Goal: Participate in discussion

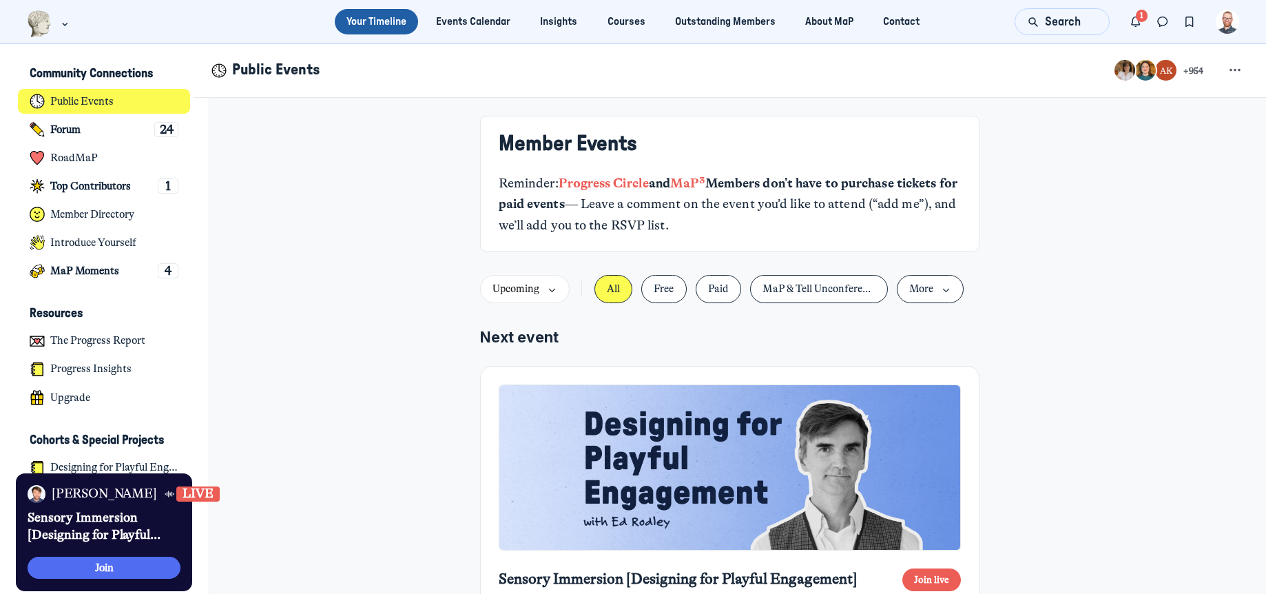
scroll to position [3698, 2709]
click at [134, 566] on button "Join" at bounding box center [104, 568] width 152 height 23
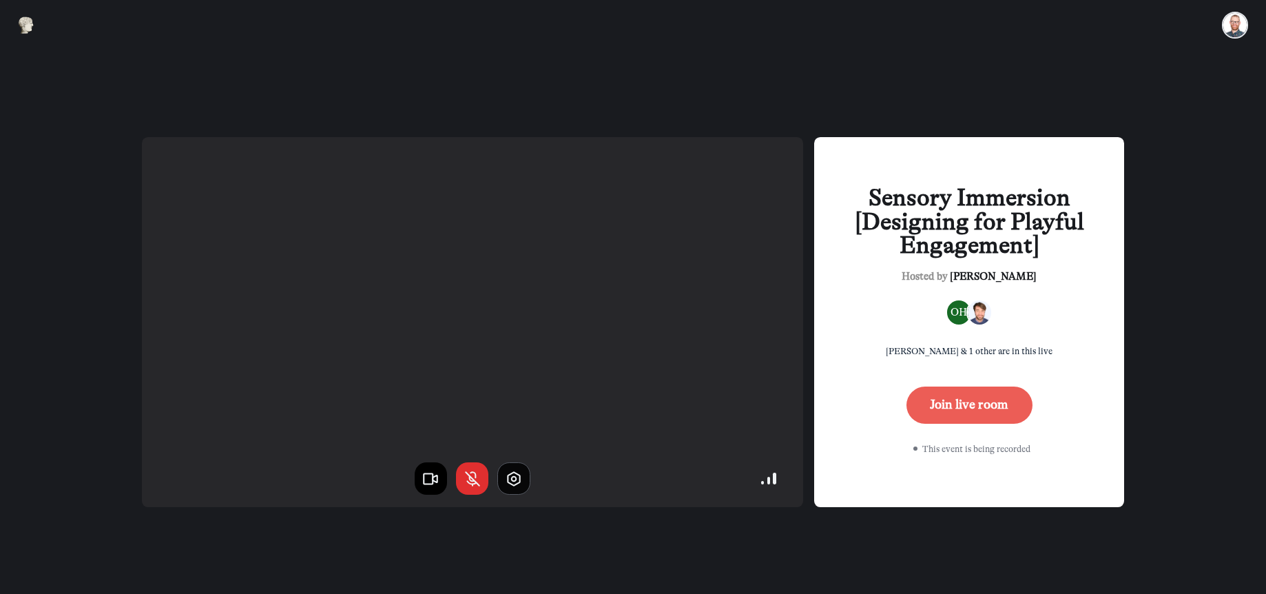
click at [504, 481] on button "button" at bounding box center [513, 478] width 33 height 33
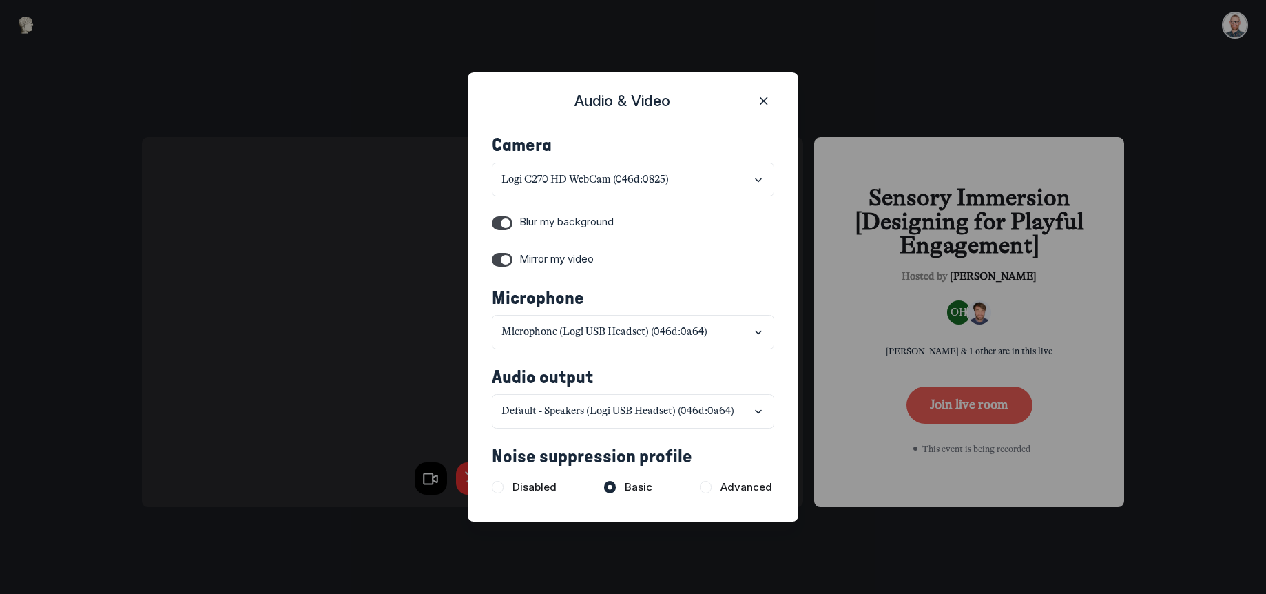
click at [508, 225] on label "Toggle switch" at bounding box center [502, 223] width 21 height 14
click at [0, 0] on input "Toggle switch" at bounding box center [0, 0] width 0 height 0
click at [762, 100] on icon "Close" at bounding box center [764, 101] width 14 height 15
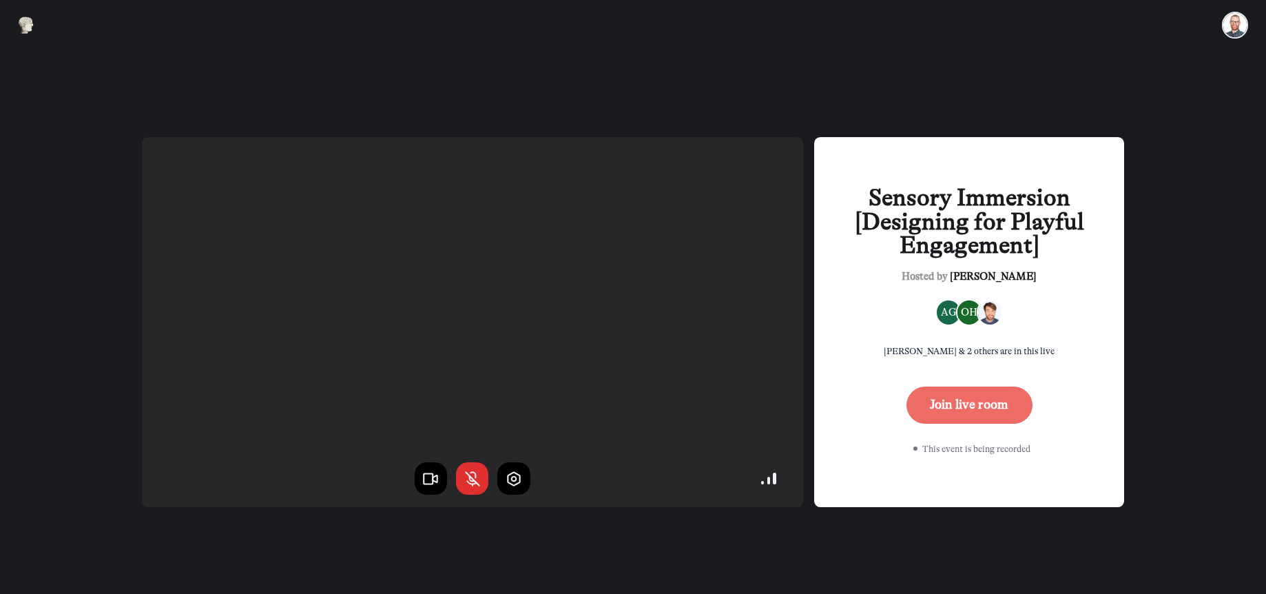
click at [960, 409] on button "Join live room" at bounding box center [970, 405] width 126 height 37
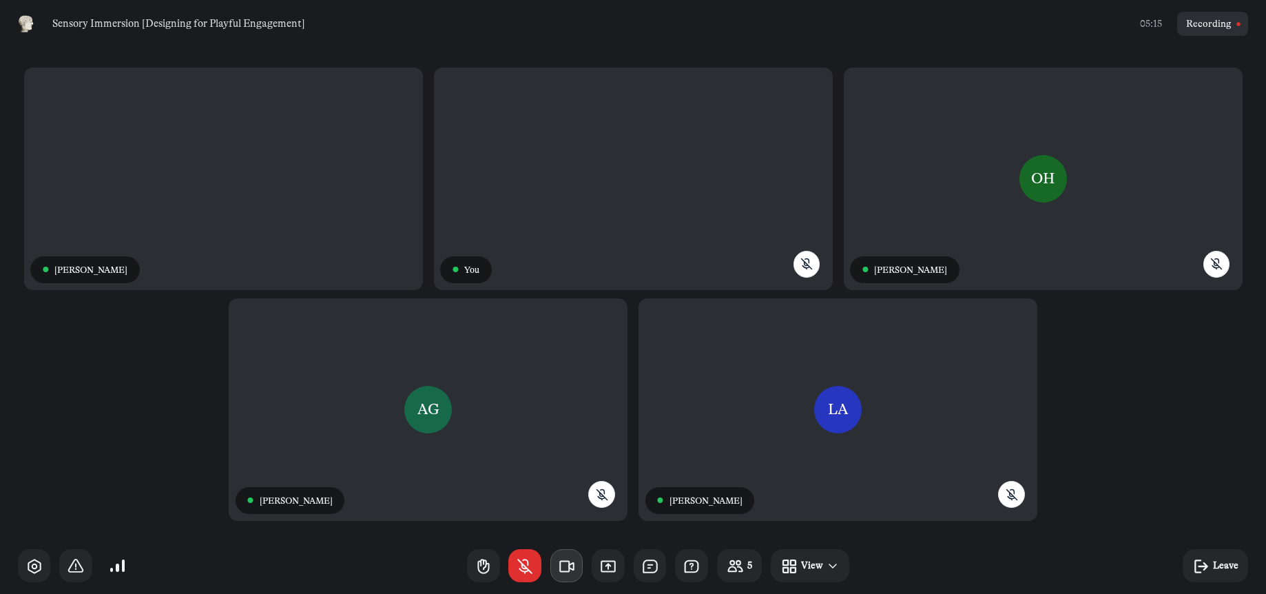
click at [578, 571] on button "button" at bounding box center [567, 565] width 33 height 33
click at [642, 575] on button "button" at bounding box center [650, 565] width 33 height 33
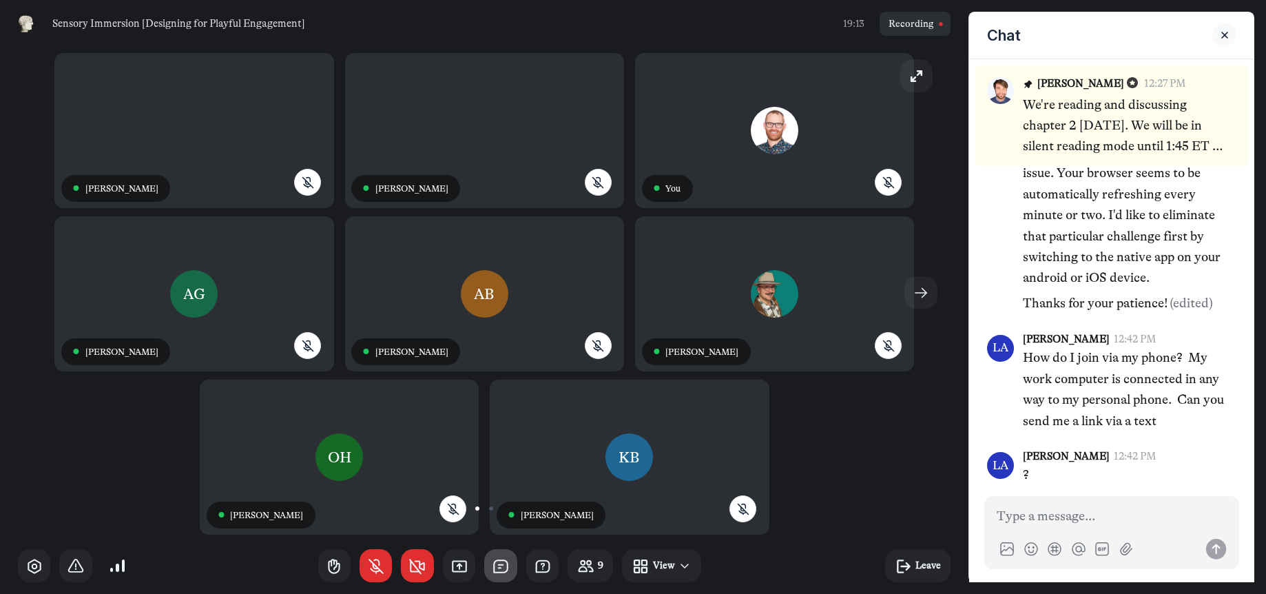
scroll to position [989, 0]
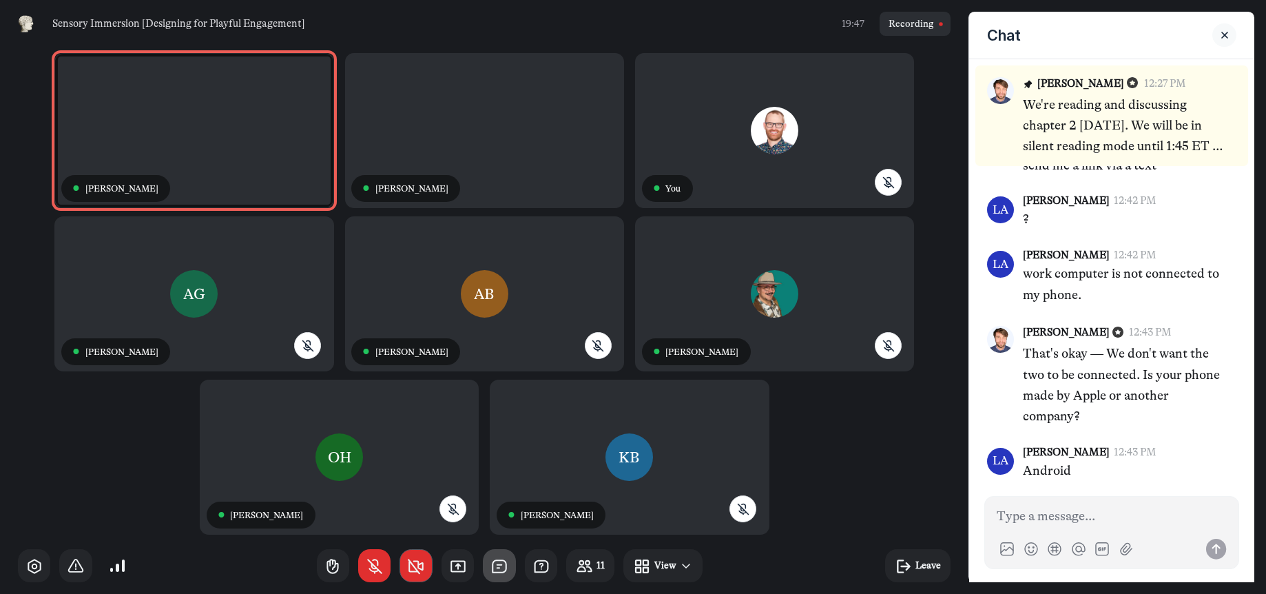
click at [426, 566] on button "button" at bounding box center [416, 565] width 33 height 33
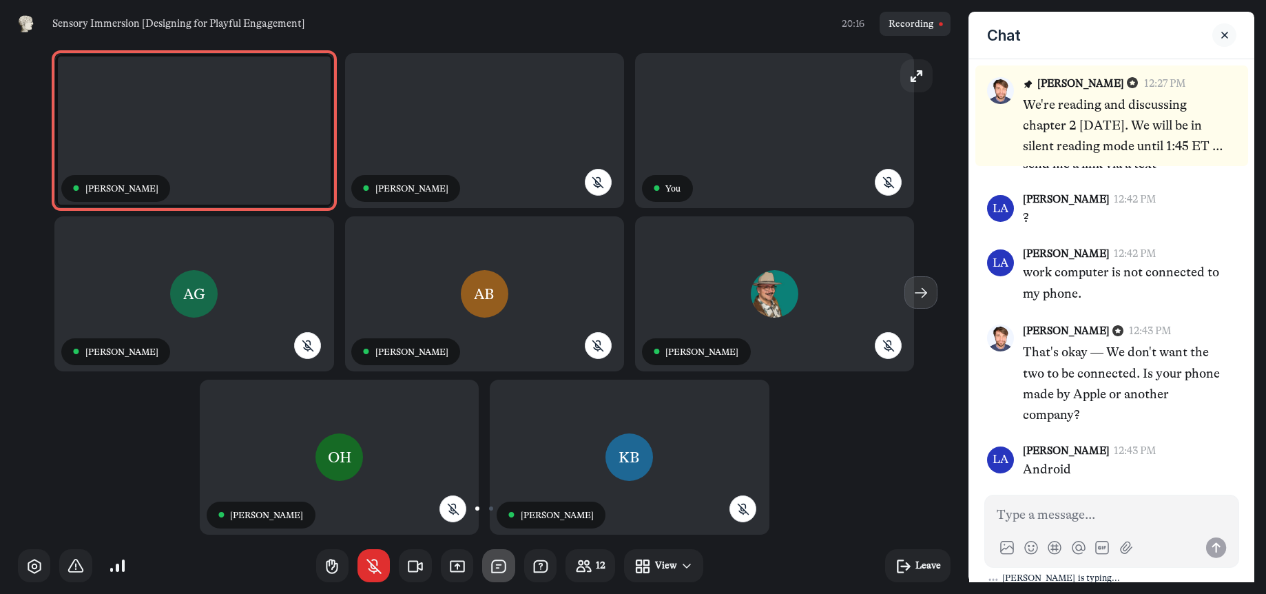
click at [916, 294] on icon "button" at bounding box center [921, 293] width 18 height 18
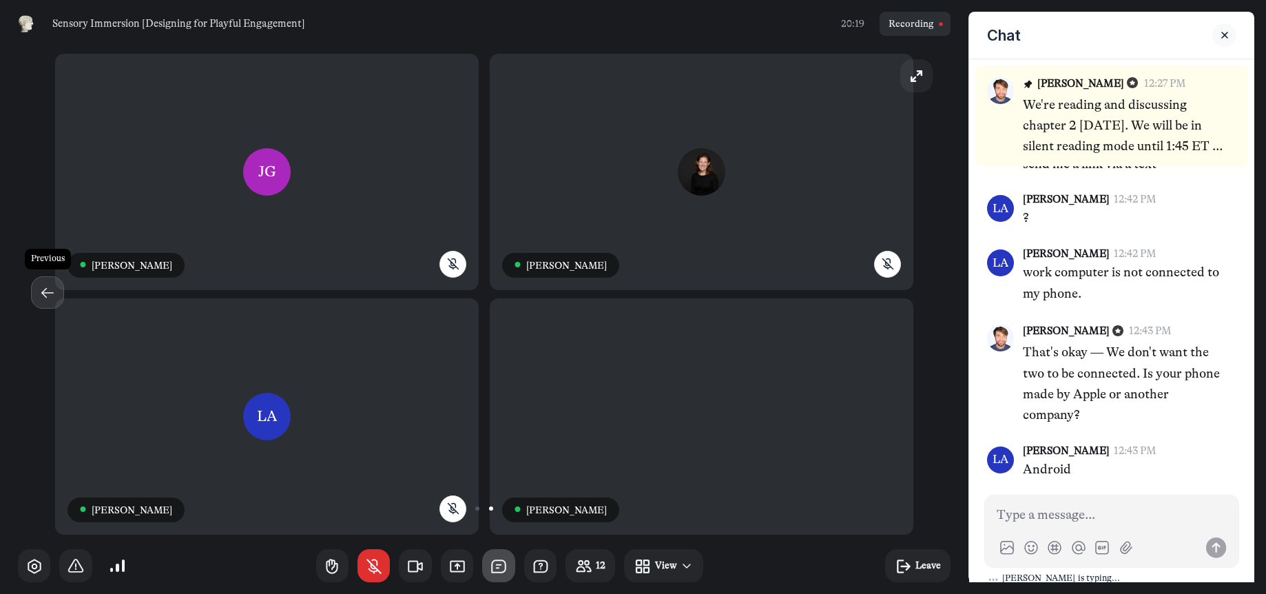
click at [45, 295] on use "button" at bounding box center [47, 293] width 11 height 9
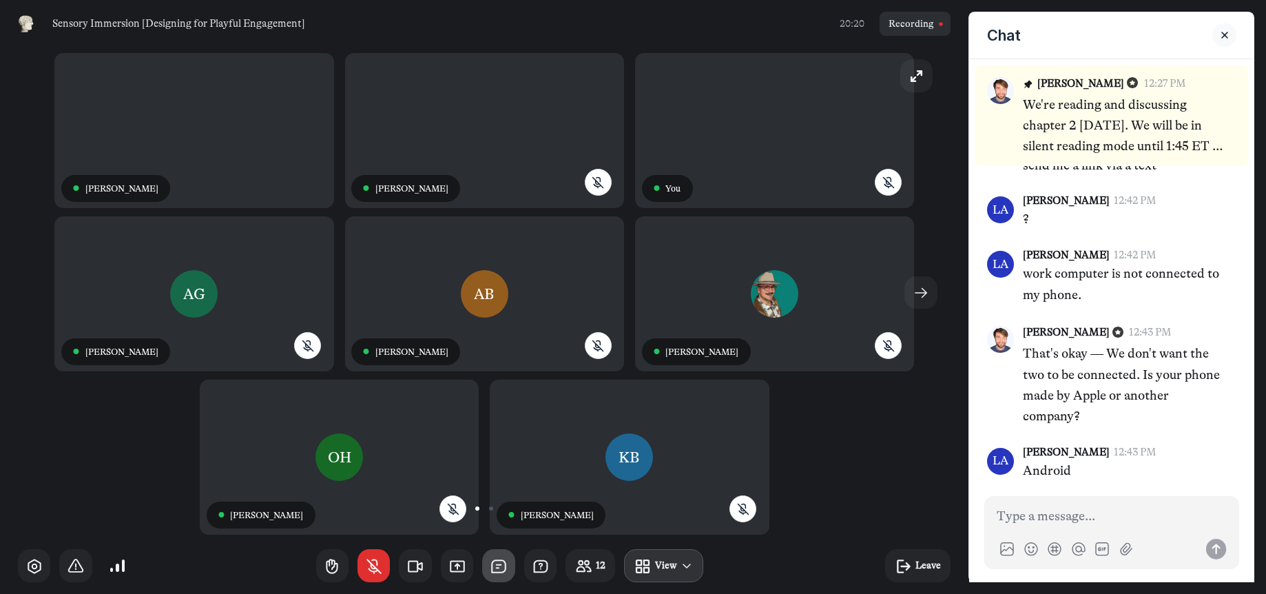
click at [656, 566] on div "View" at bounding box center [666, 565] width 22 height 14
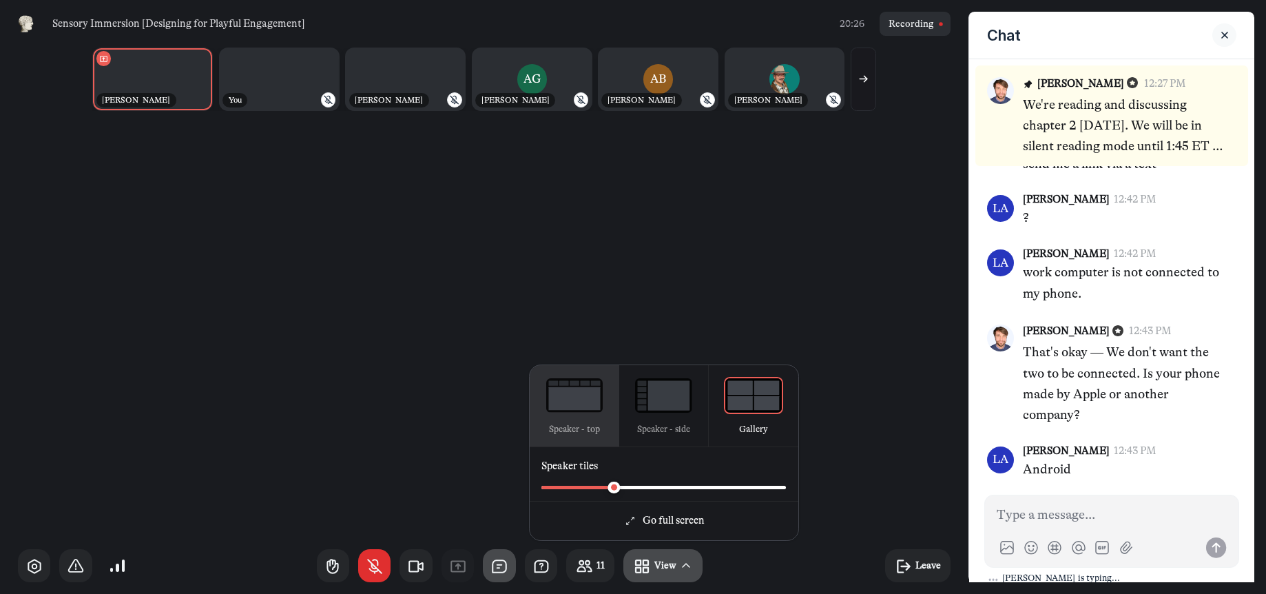
click at [577, 413] on icon "button" at bounding box center [574, 395] width 59 height 37
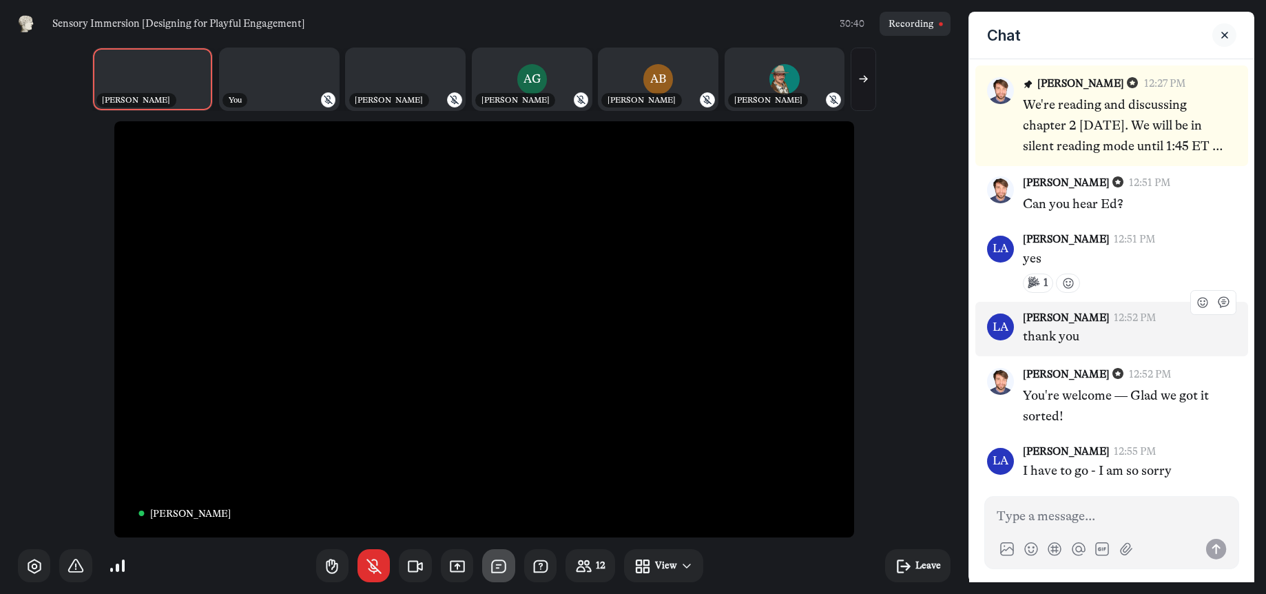
scroll to position [1723, 0]
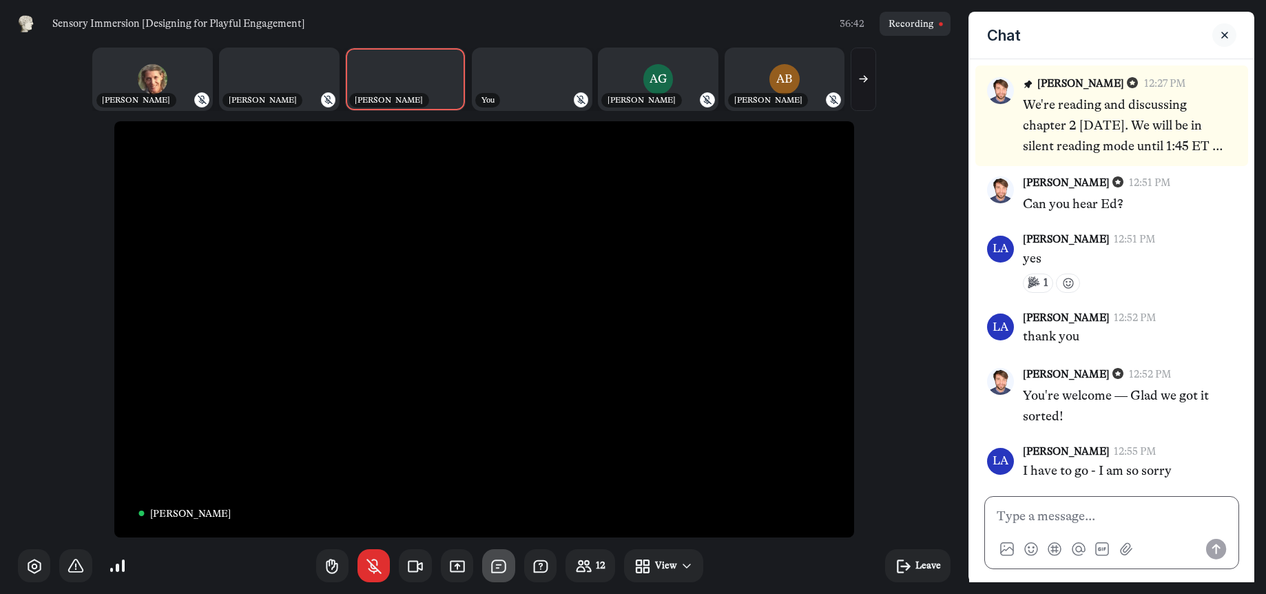
click at [1098, 519] on p at bounding box center [1112, 516] width 230 height 21
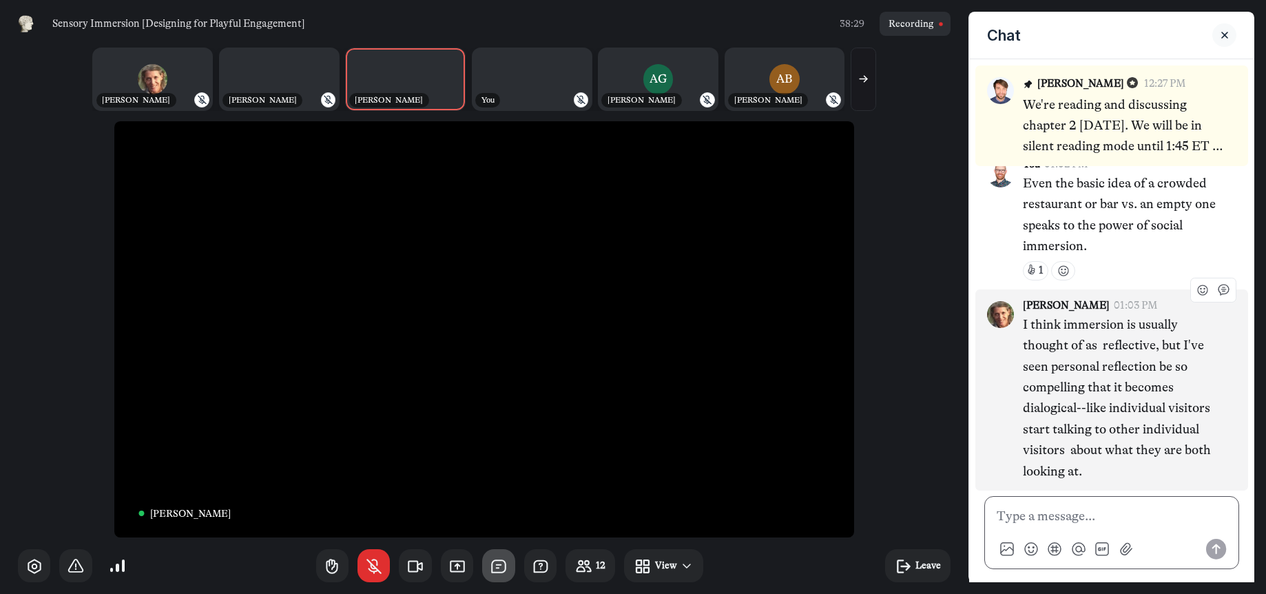
scroll to position [5, 0]
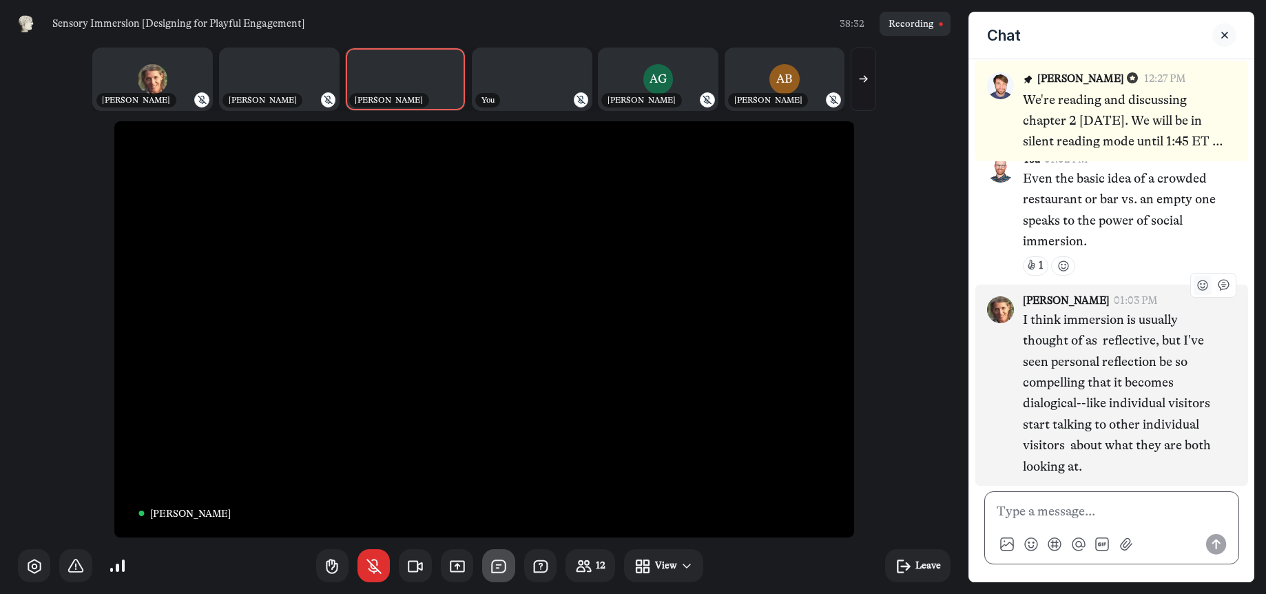
click at [1198, 285] on use "Add reaction" at bounding box center [1203, 285] width 10 height 10
click at [1016, 314] on button "👍" at bounding box center [1023, 311] width 19 height 18
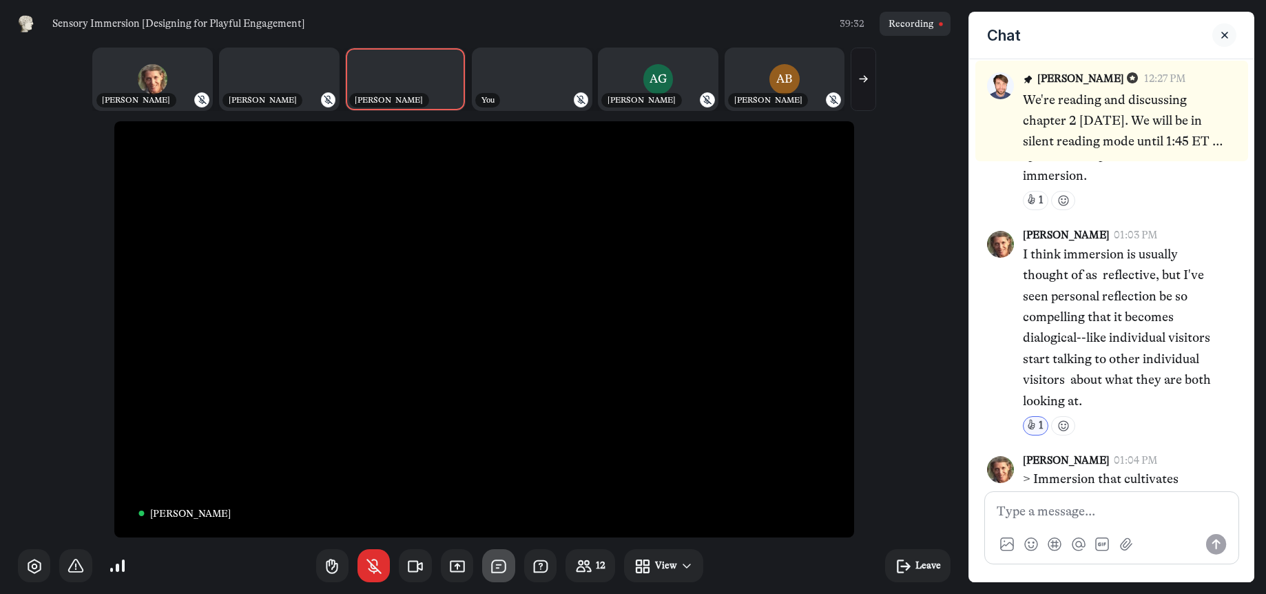
scroll to position [2165, 0]
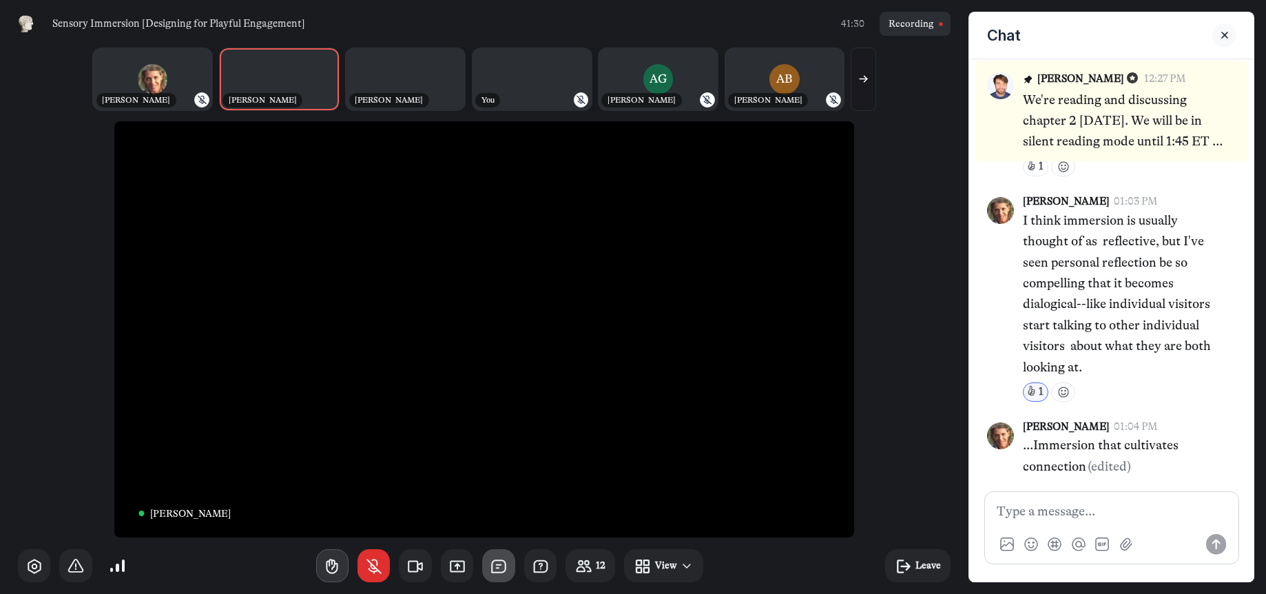
click at [336, 568] on icon "button" at bounding box center [332, 566] width 18 height 18
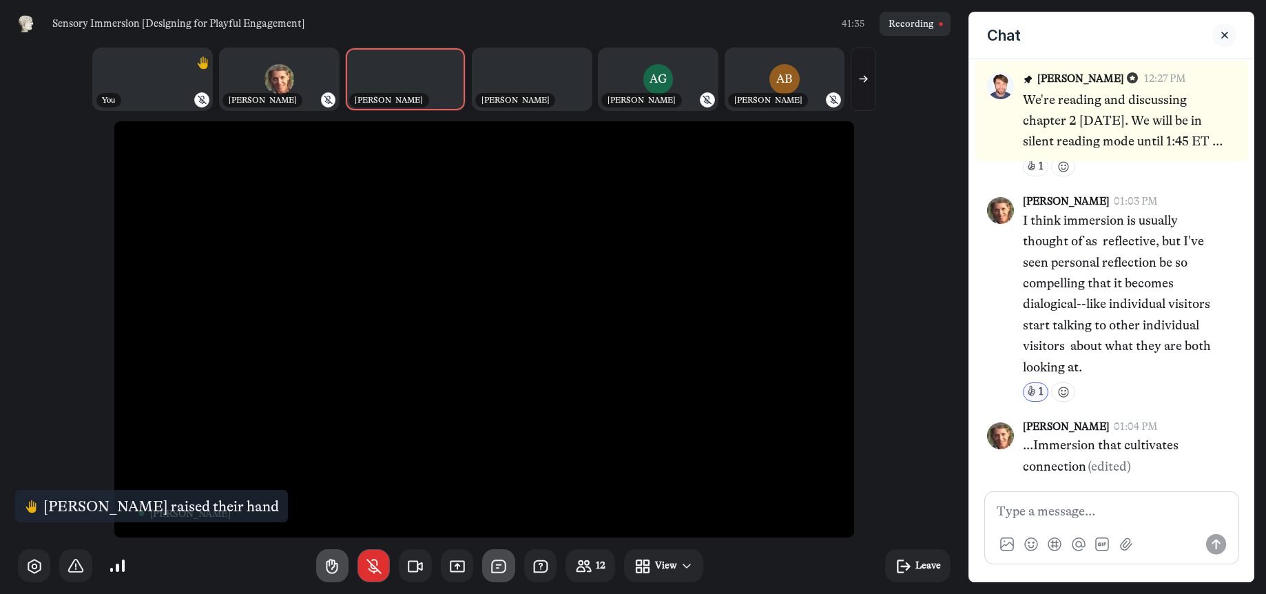
click at [373, 551] on button "button" at bounding box center [374, 565] width 33 height 33
click at [373, 558] on icon "button" at bounding box center [374, 566] width 18 height 18
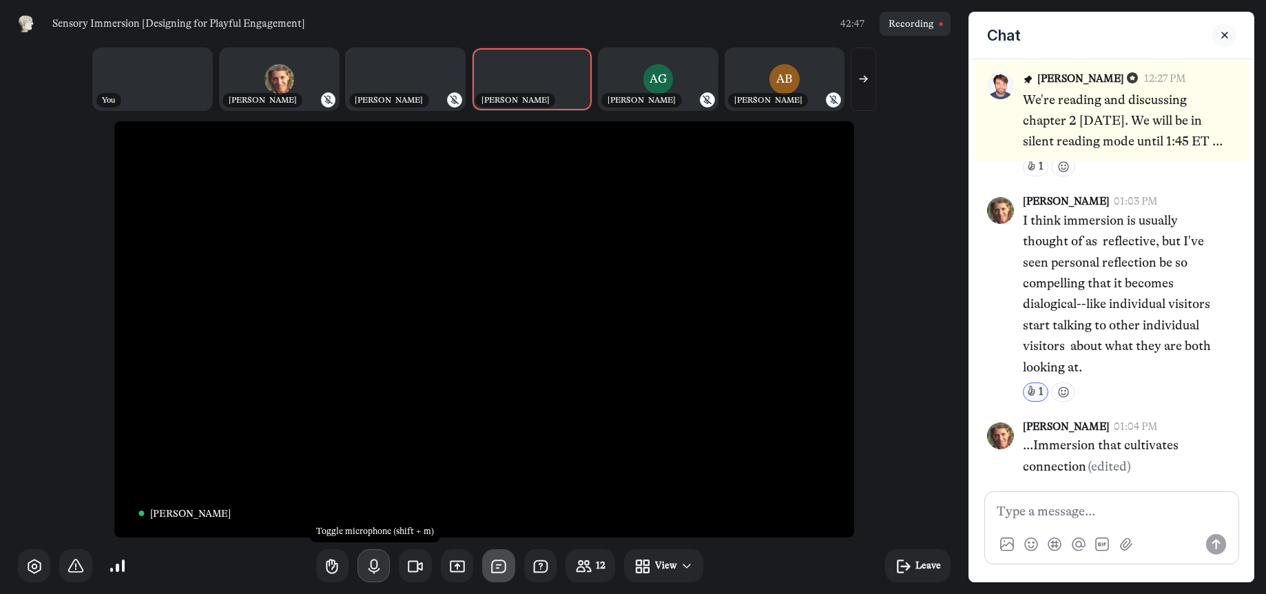
click at [377, 568] on use "button" at bounding box center [374, 565] width 10 height 13
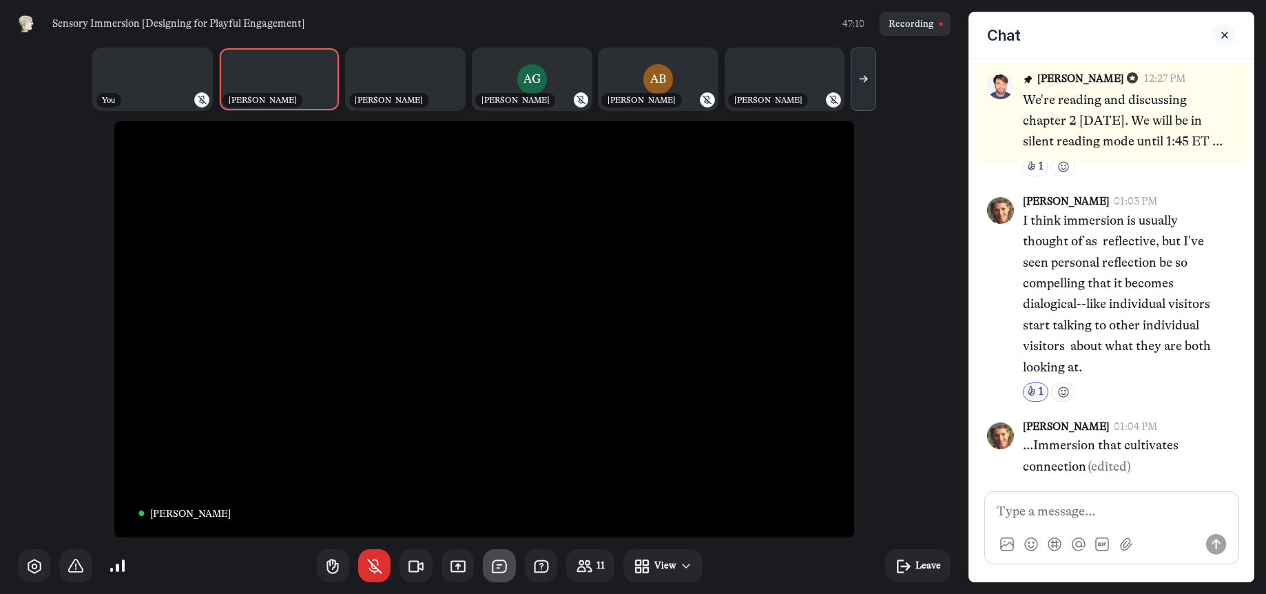
click at [859, 85] on button "button" at bounding box center [863, 79] width 25 height 63
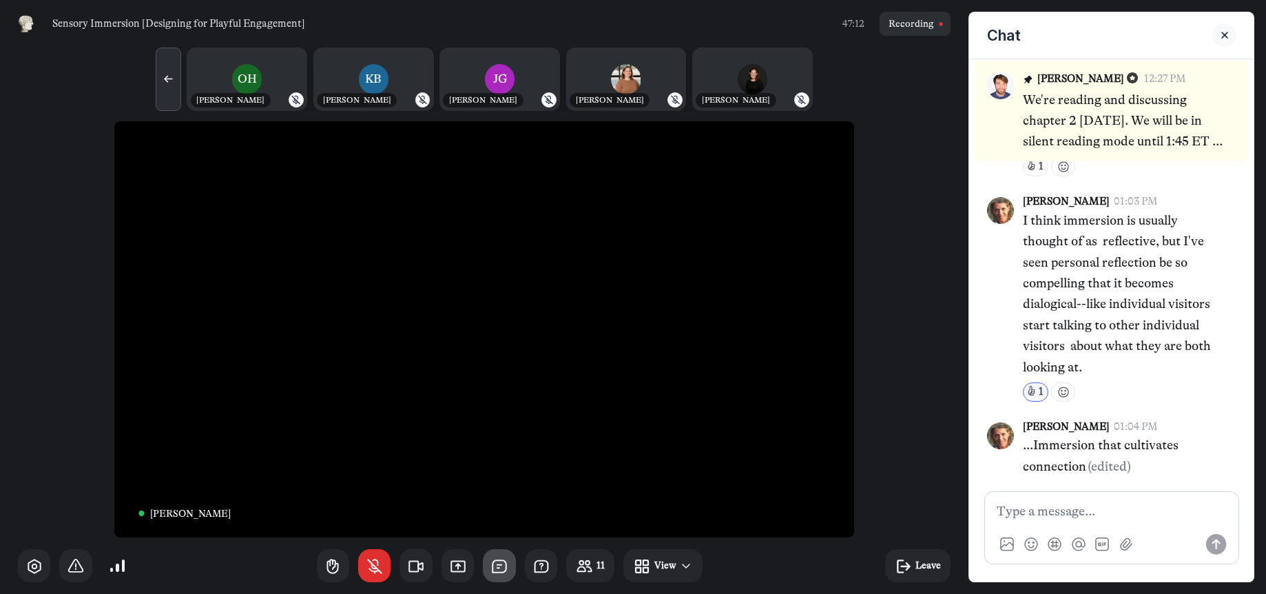
click at [158, 78] on button "button" at bounding box center [168, 79] width 25 height 63
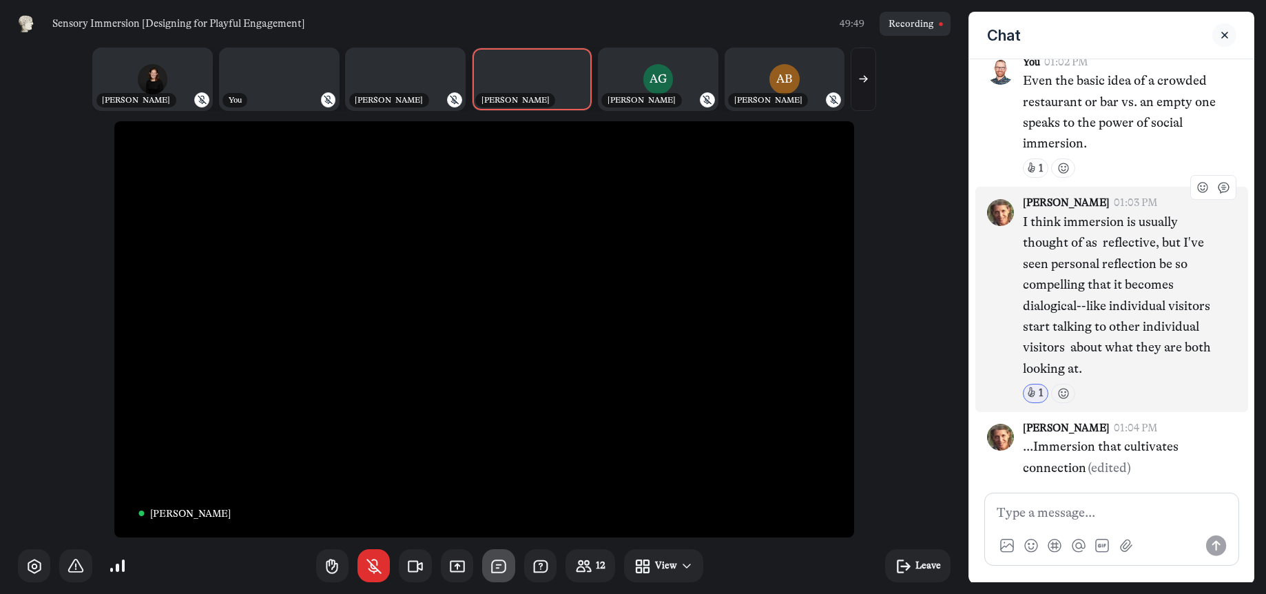
scroll to position [5, 0]
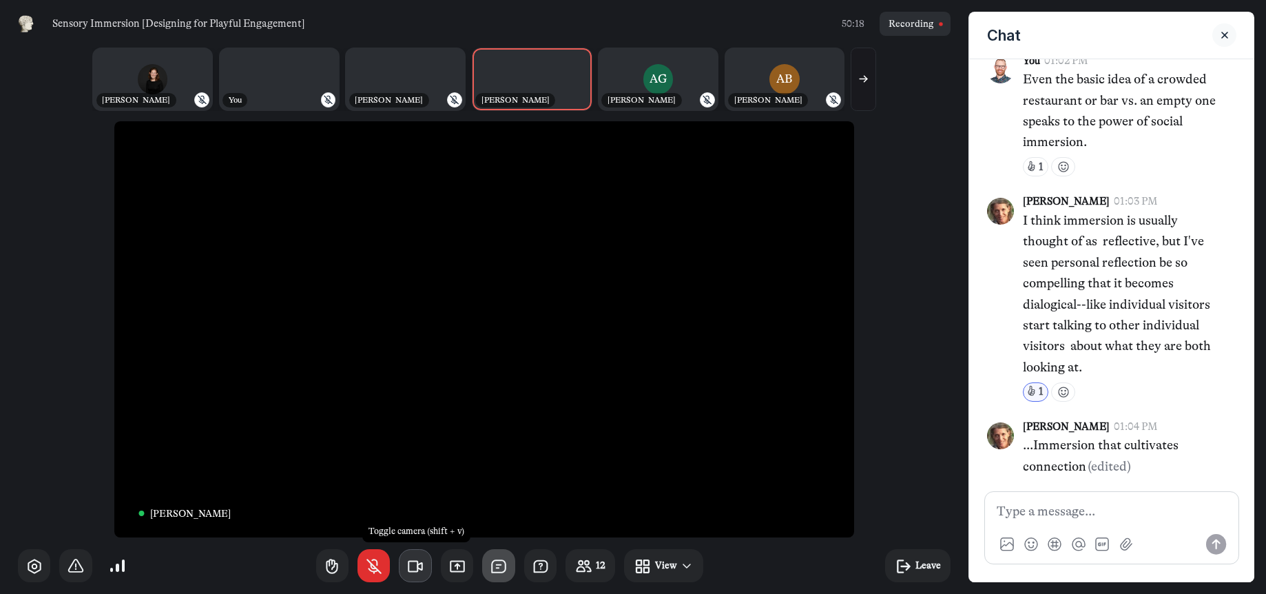
click at [422, 565] on icon "button" at bounding box center [416, 566] width 18 height 18
click at [409, 573] on icon "button" at bounding box center [416, 566] width 18 height 18
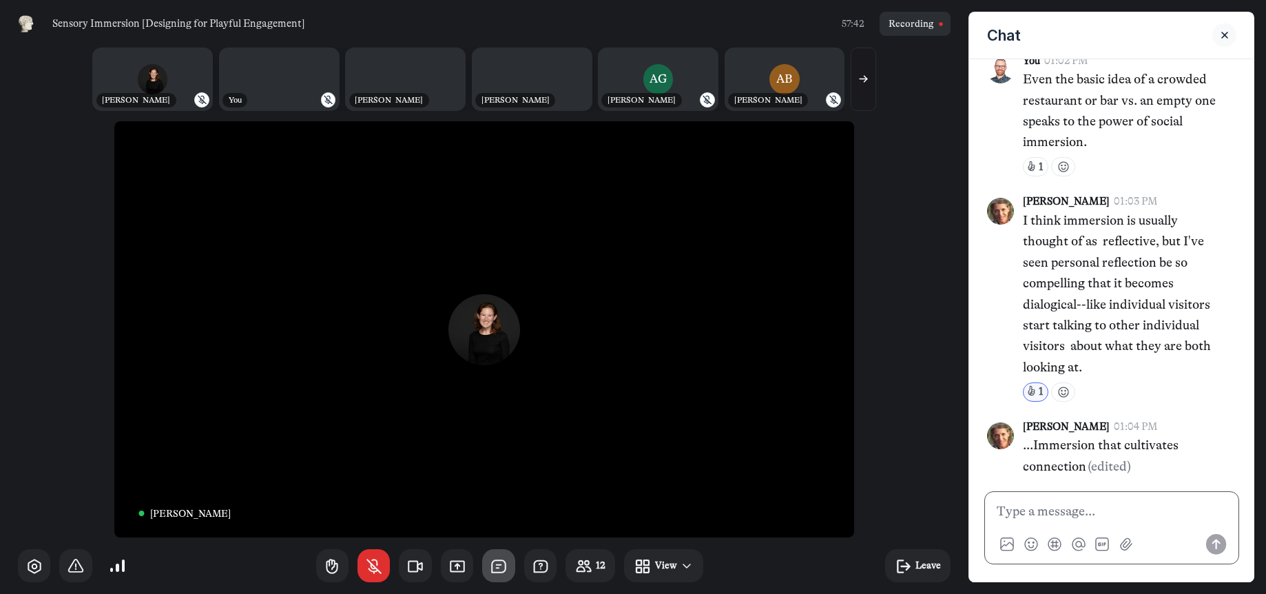
click at [1060, 513] on p at bounding box center [1112, 511] width 230 height 21
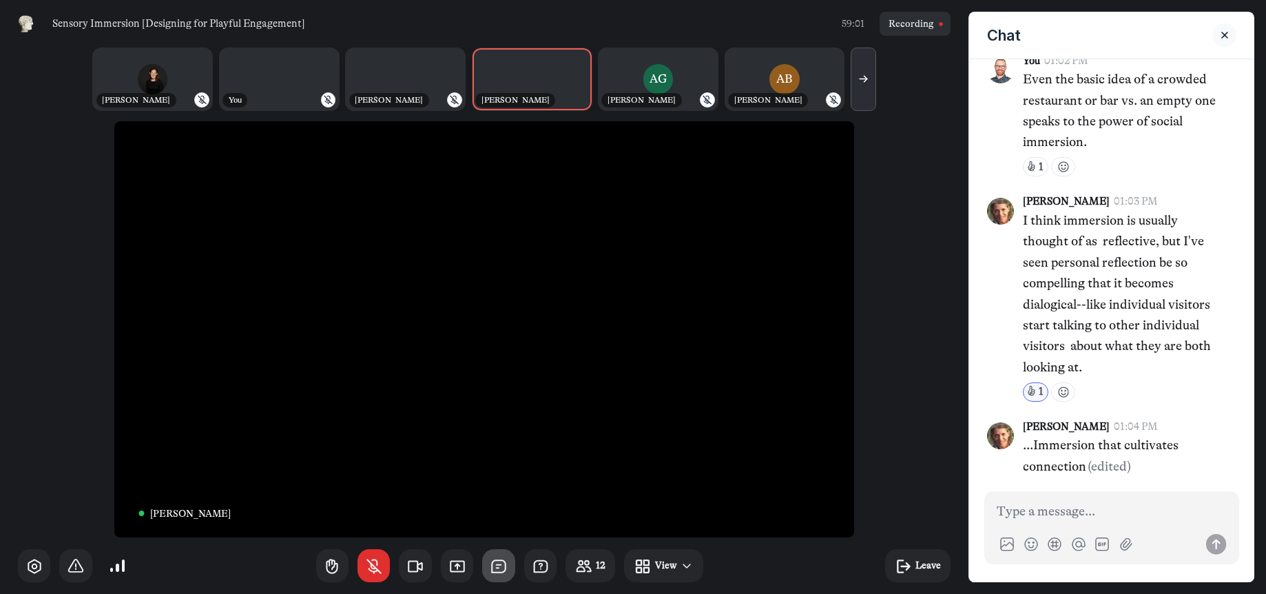
click at [858, 81] on icon "button" at bounding box center [864, 79] width 12 height 12
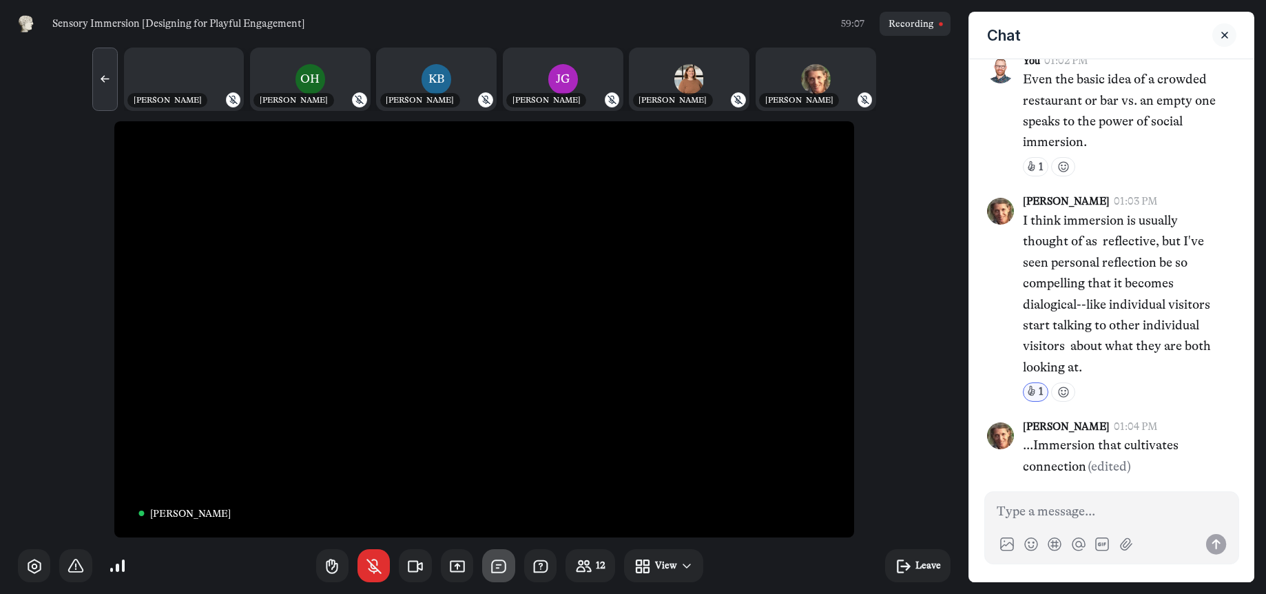
click at [104, 84] on icon "button" at bounding box center [105, 79] width 12 height 12
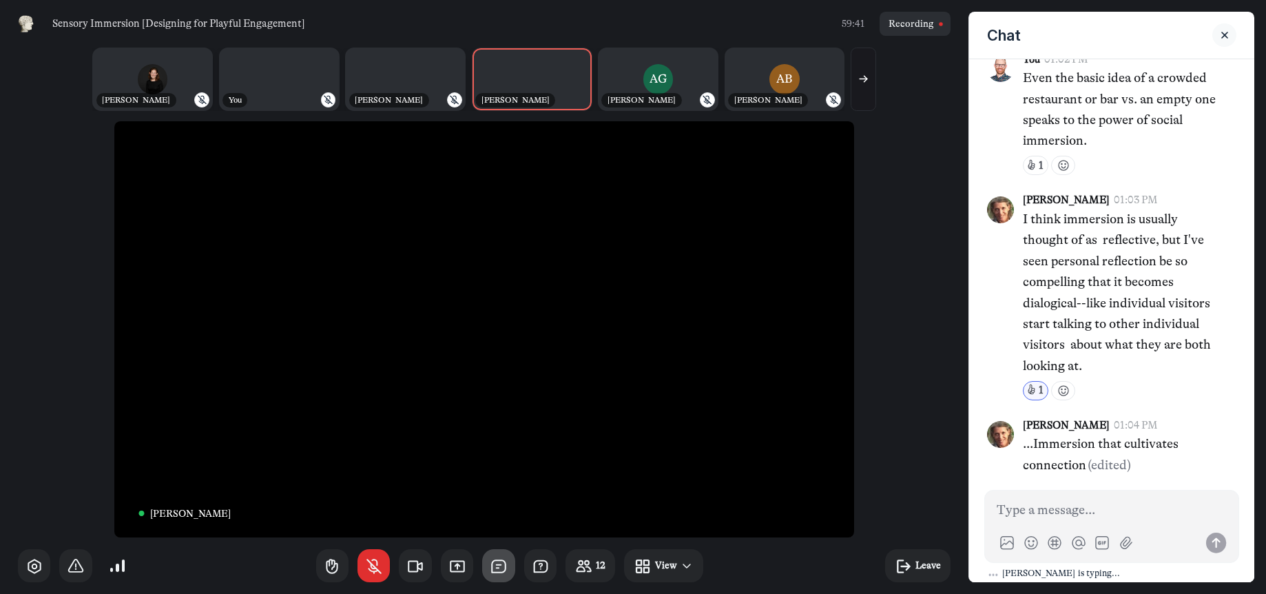
scroll to position [2059, 0]
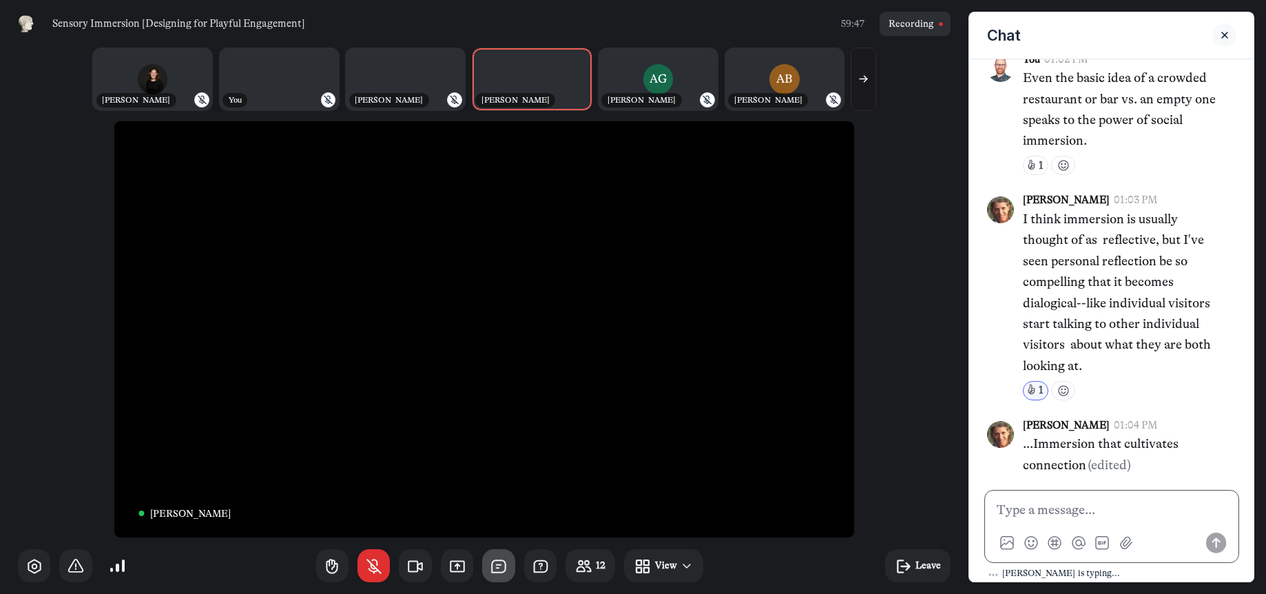
click at [1070, 503] on p at bounding box center [1112, 510] width 230 height 21
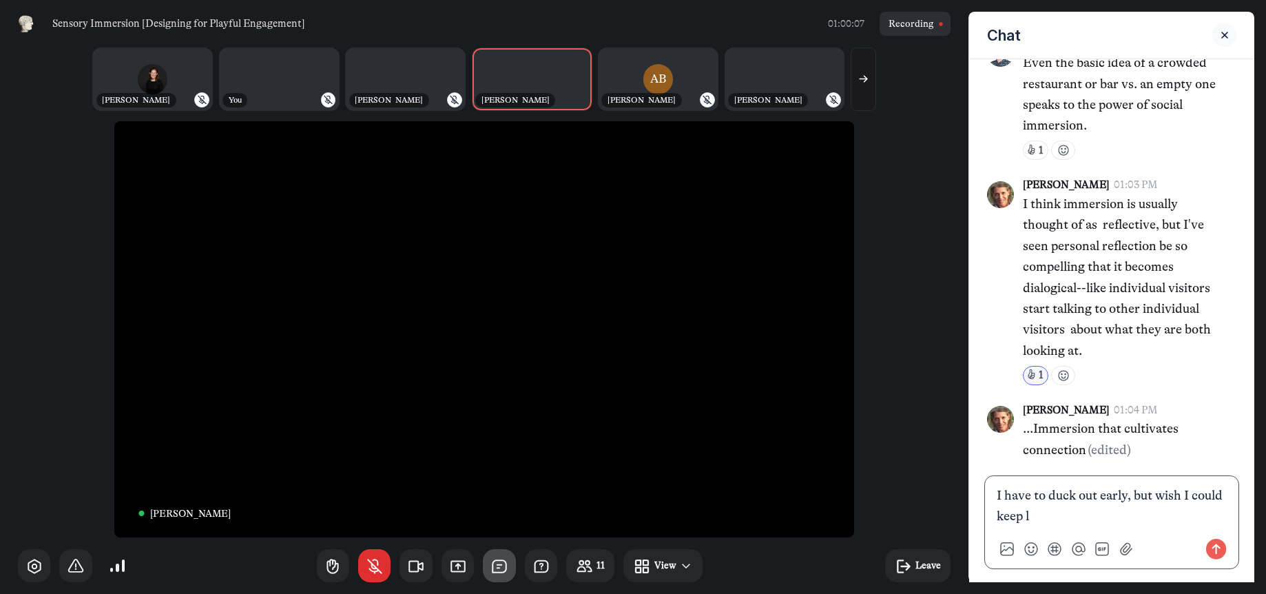
scroll to position [2081, 0]
drag, startPoint x: 1148, startPoint y: 515, endPoint x: 1160, endPoint y: 493, distance: 24.4
click at [1160, 493] on p "I have to duck out early, but wish I could keep listening i" at bounding box center [1112, 505] width 230 height 42
click at [1218, 550] on use "Send message" at bounding box center [1216, 547] width 21 height 21
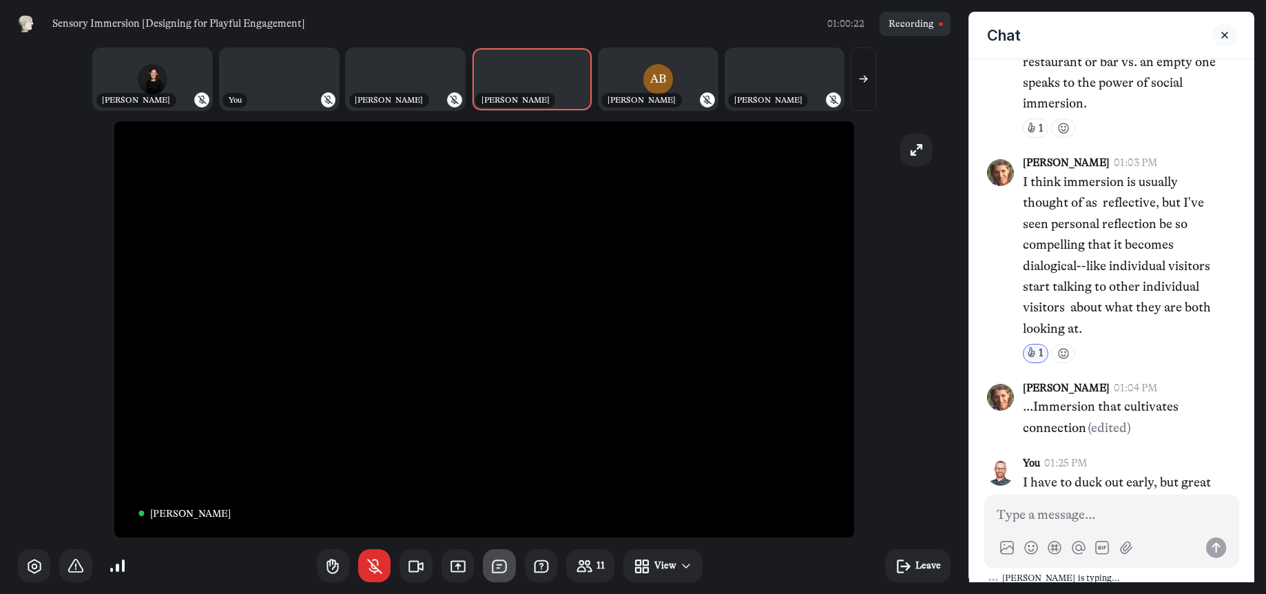
scroll to position [2135, 0]
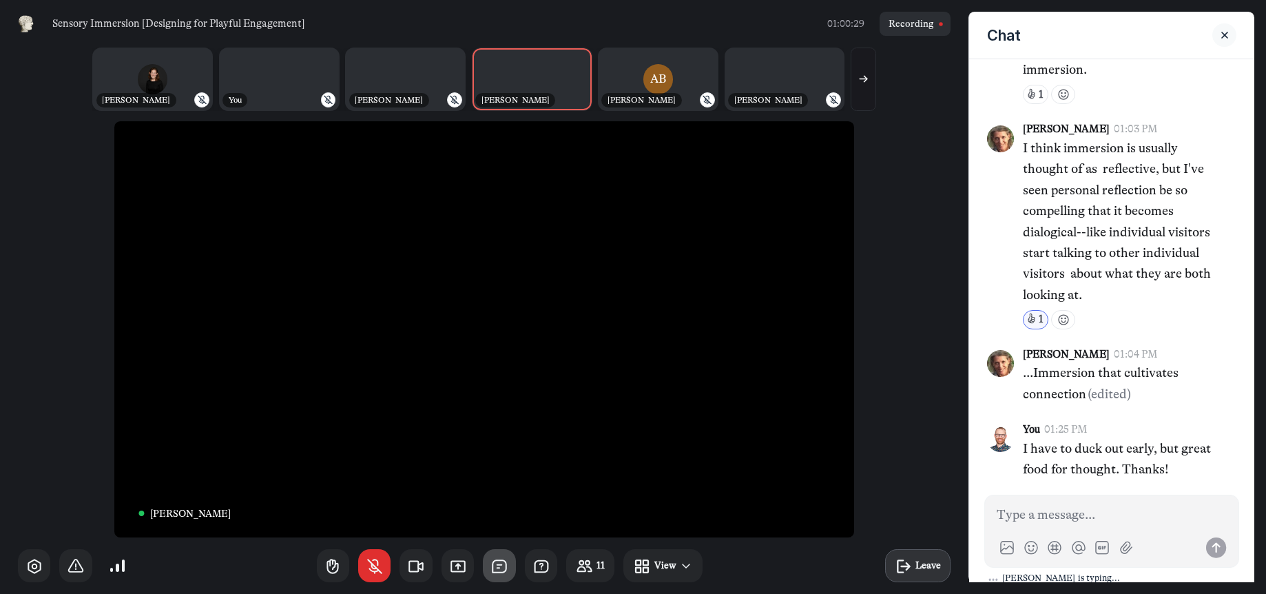
click at [907, 567] on icon "button" at bounding box center [904, 566] width 18 height 18
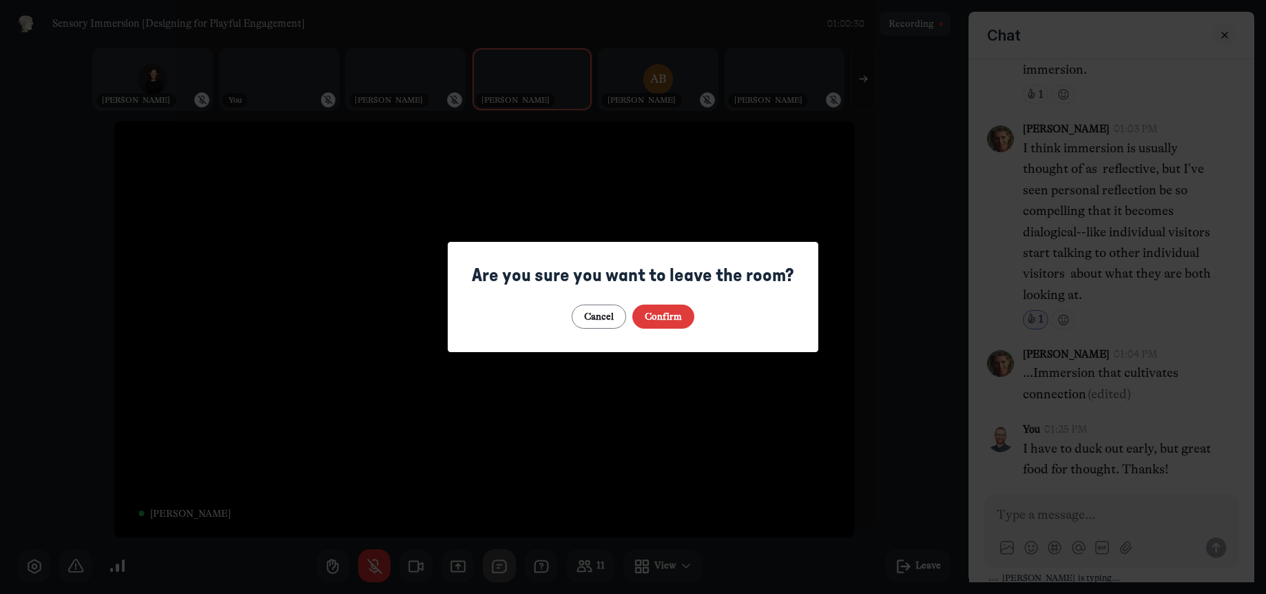
click at [684, 327] on button "Confirm" at bounding box center [664, 317] width 63 height 24
